Goal: Task Accomplishment & Management: Manage account settings

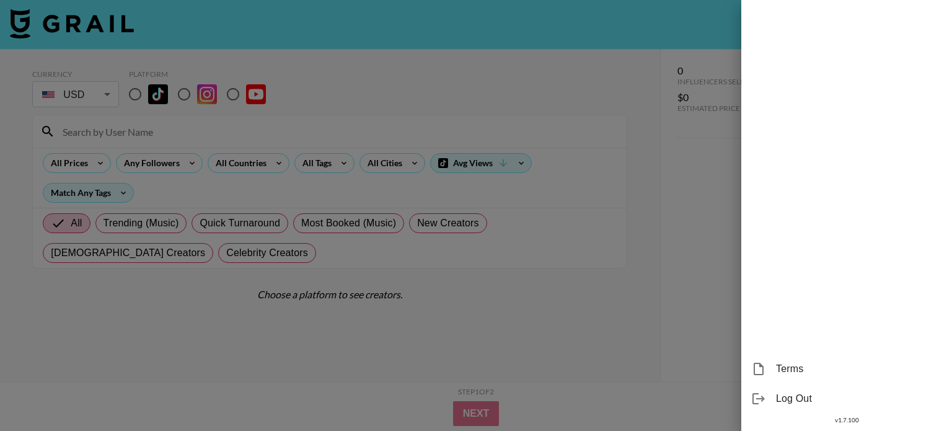
click at [689, 190] on div at bounding box center [476, 215] width 952 height 431
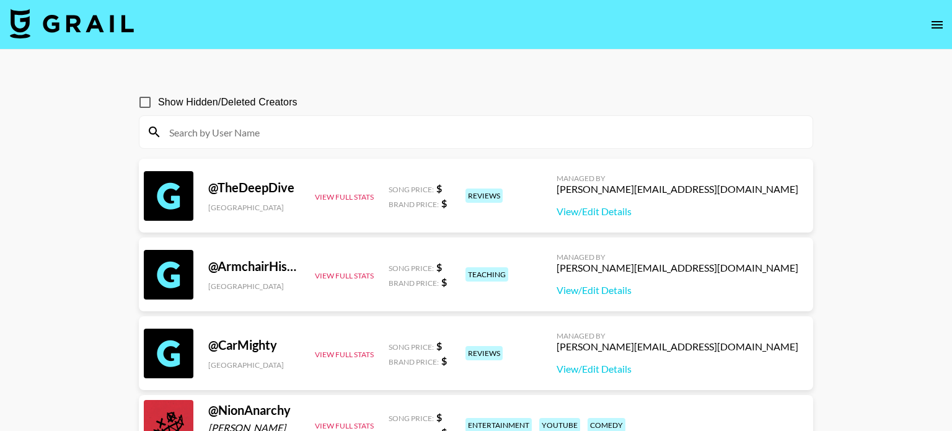
click at [96, 22] on img at bounding box center [72, 24] width 124 height 30
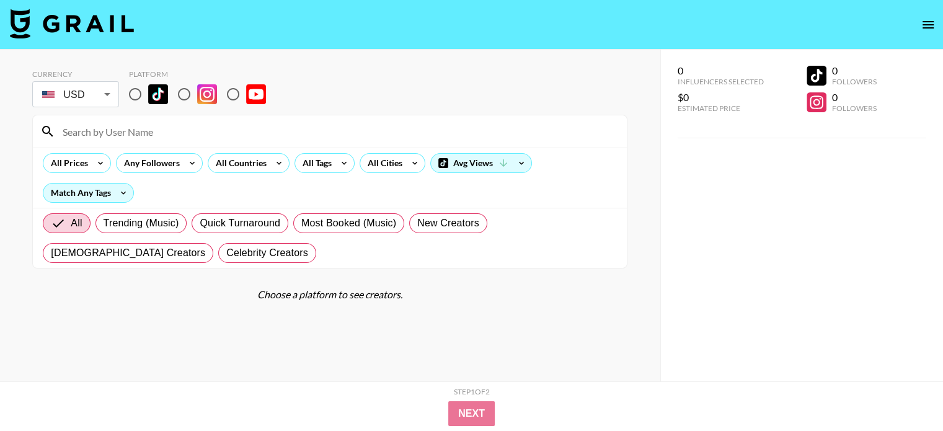
click at [925, 29] on icon "open drawer" at bounding box center [927, 24] width 15 height 15
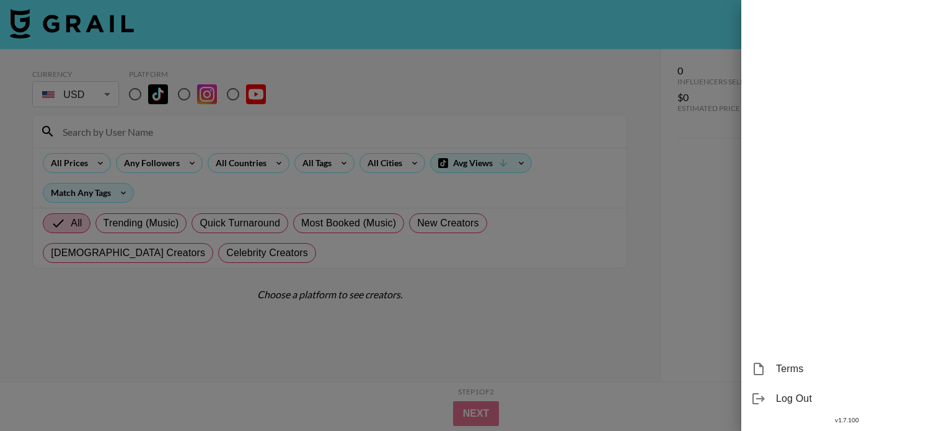
click at [806, 395] on span "Log Out" at bounding box center [859, 398] width 166 height 15
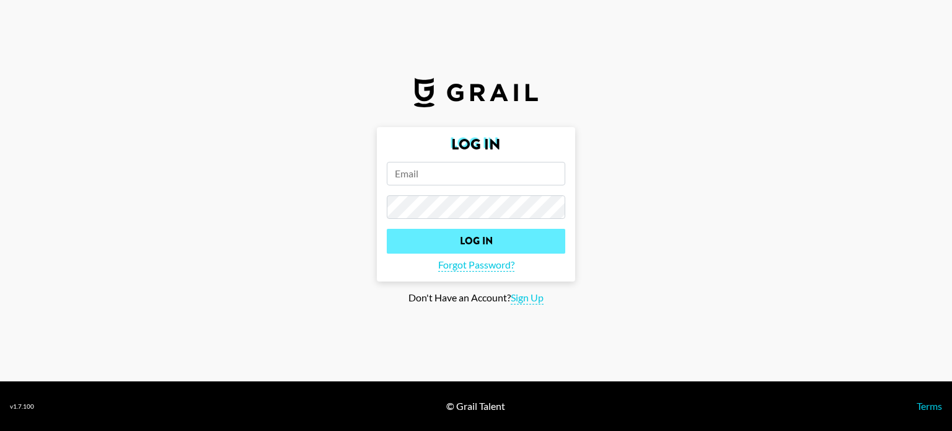
type input "celena.danahy@grail-talent.com"
click at [511, 245] on input "Log In" at bounding box center [476, 241] width 178 height 25
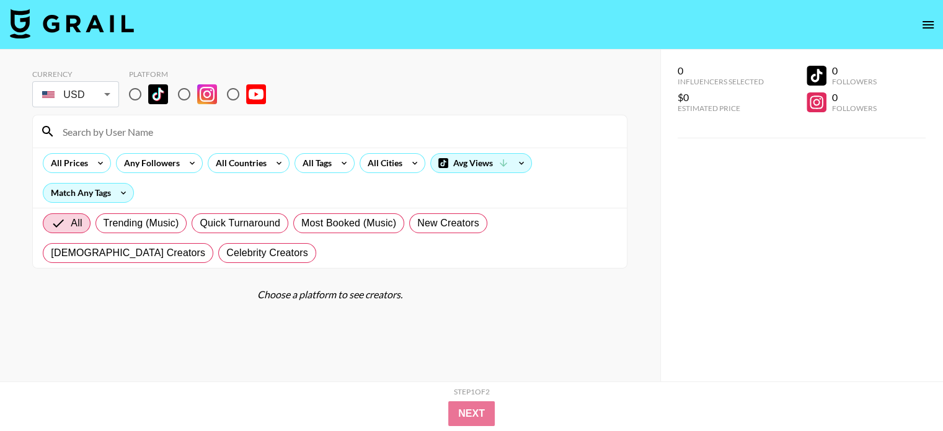
click at [928, 27] on icon "open drawer" at bounding box center [927, 24] width 11 height 7
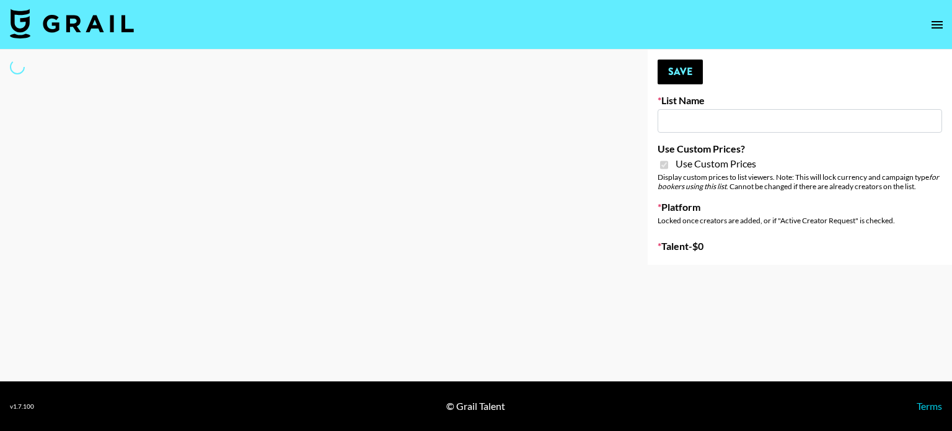
type input "Superpower (11th Sept)"
checkbox input "true"
select select "Brand"
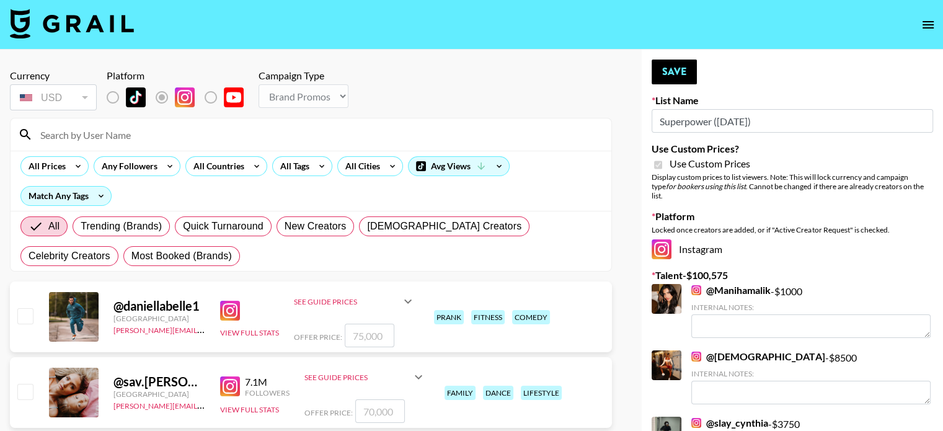
click at [83, 134] on input at bounding box center [318, 135] width 571 height 20
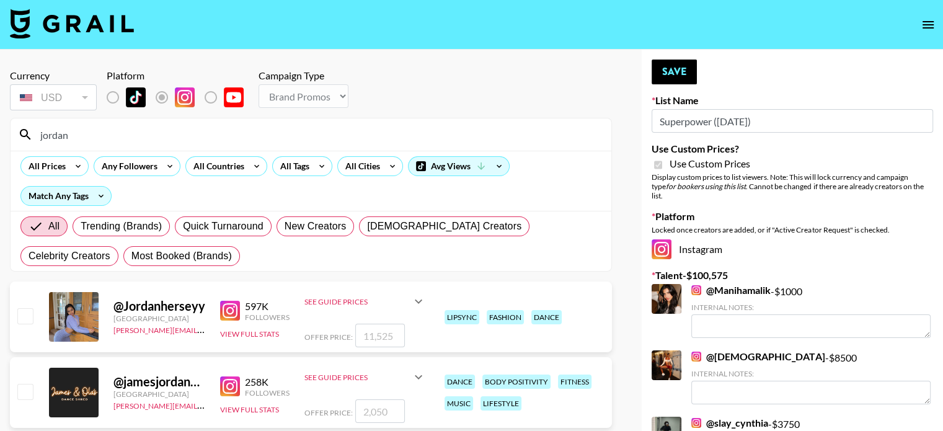
type input "jordansara"
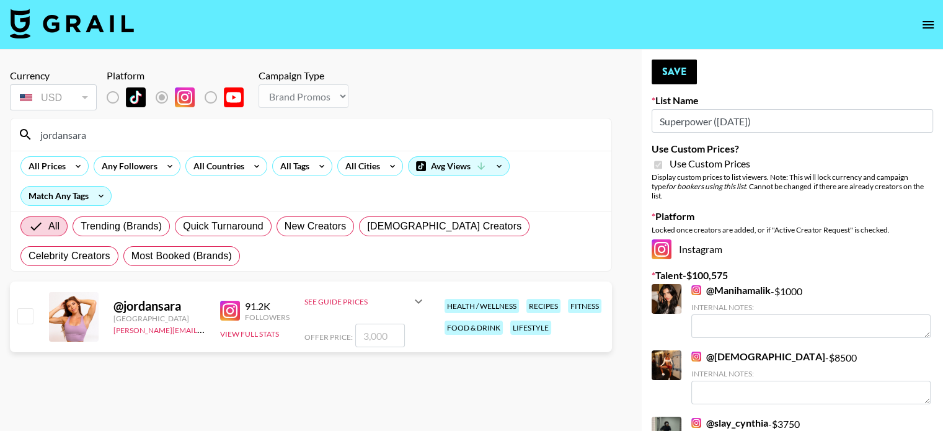
click at [19, 318] on input "checkbox" at bounding box center [24, 315] width 15 height 15
checkbox input "true"
type input "3000"
